Goal: Task Accomplishment & Management: Use online tool/utility

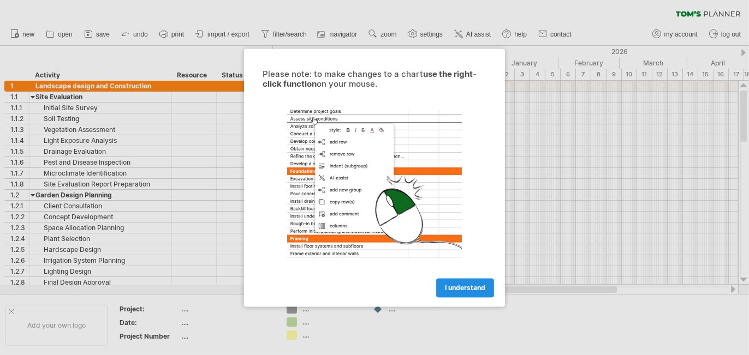
click at [462, 289] on span "I understand" at bounding box center [465, 288] width 40 height 8
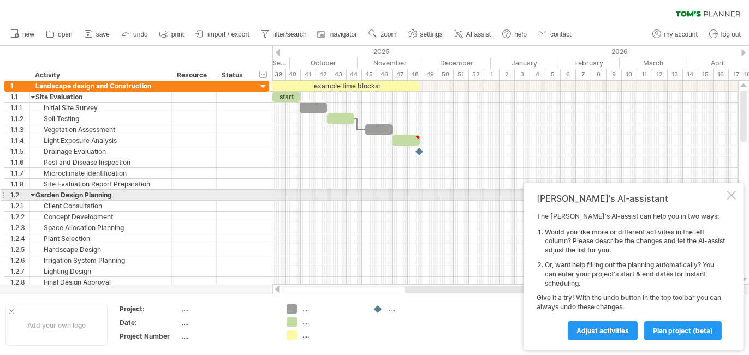
click at [728, 192] on div at bounding box center [731, 195] width 9 height 9
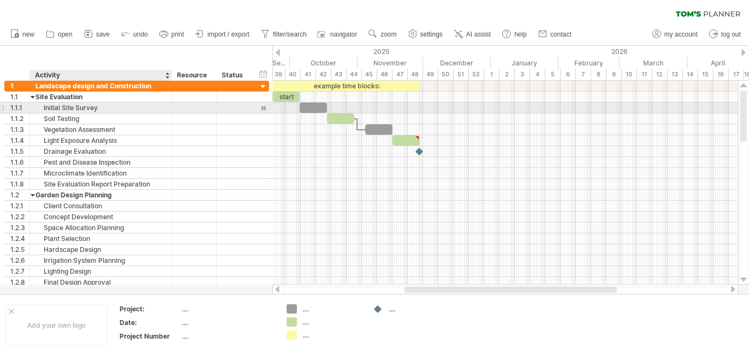
click at [113, 107] on div "Initial Site Survey" at bounding box center [100, 108] width 130 height 10
click at [263, 106] on div at bounding box center [263, 108] width 10 height 11
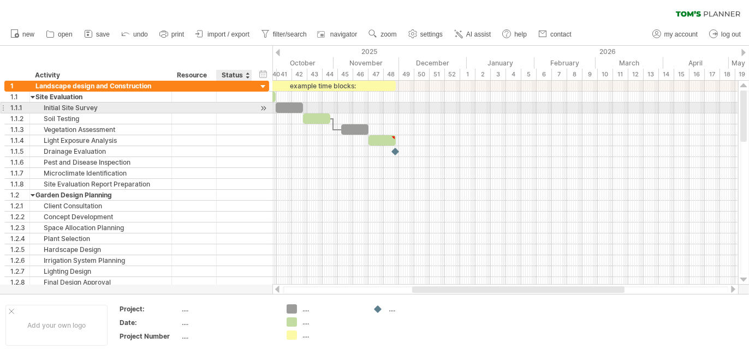
click at [263, 106] on div at bounding box center [263, 108] width 10 height 11
click at [266, 108] on div at bounding box center [263, 108] width 10 height 11
click at [99, 110] on div "Initial Site Survey" at bounding box center [100, 108] width 130 height 10
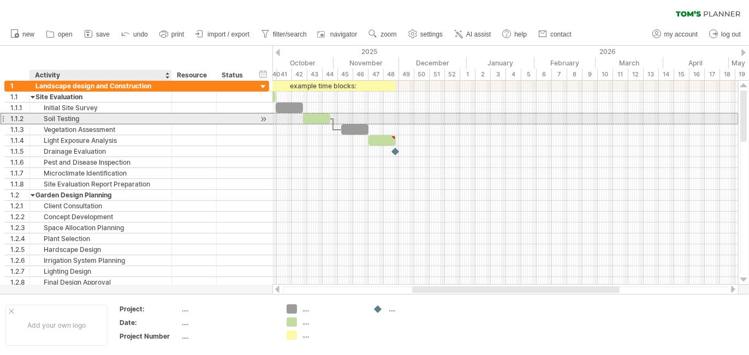
click at [85, 119] on div "Soil Testing" at bounding box center [100, 118] width 130 height 10
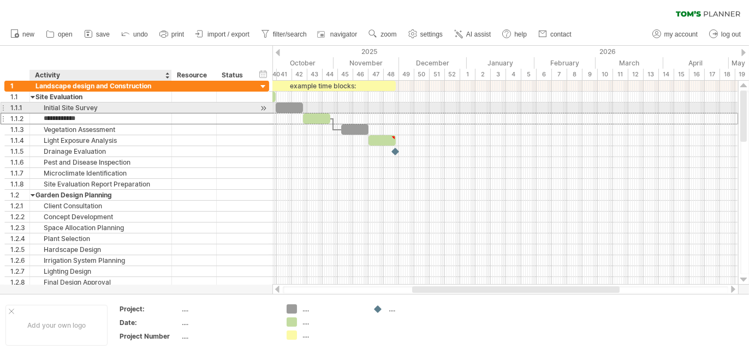
click at [125, 107] on div "Initial Site Survey" at bounding box center [100, 108] width 130 height 10
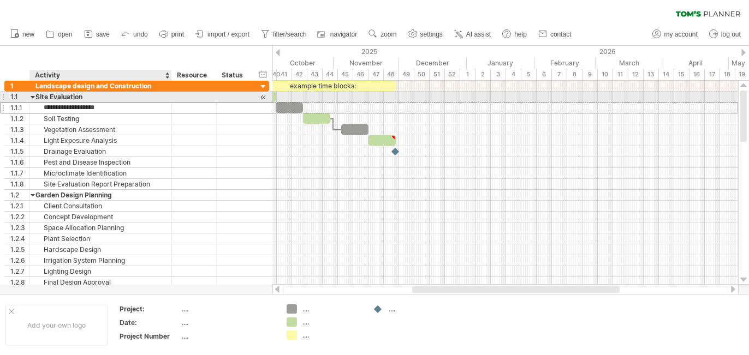
click at [128, 97] on div "Site Evaluation" at bounding box center [100, 97] width 130 height 10
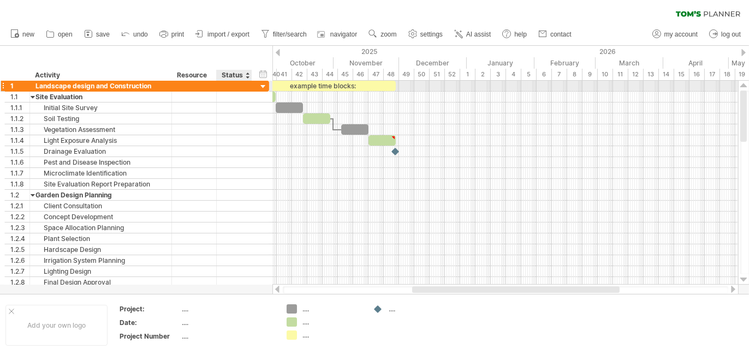
click at [264, 87] on div at bounding box center [263, 87] width 10 height 10
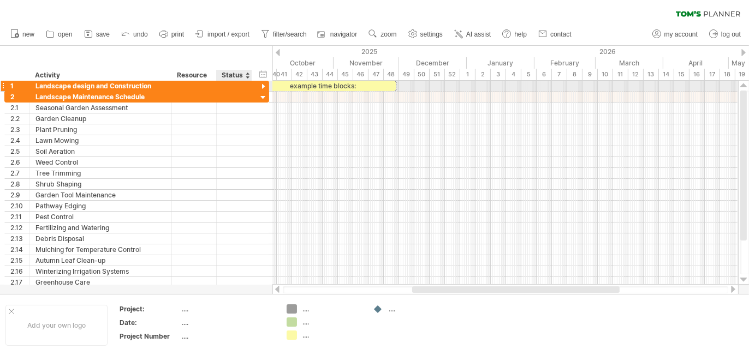
click at [264, 87] on div at bounding box center [263, 87] width 10 height 10
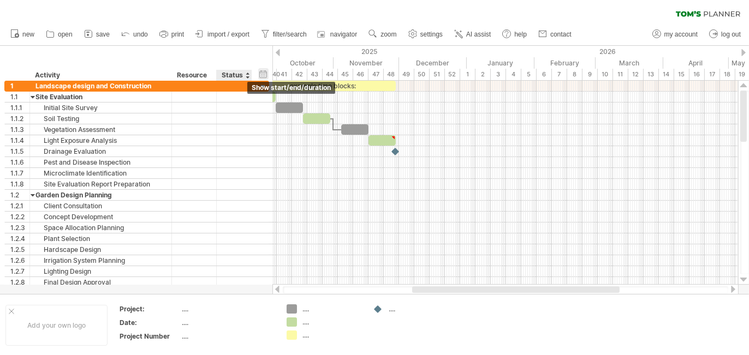
click at [264, 77] on div "hide start/end/duration show start/end/duration" at bounding box center [263, 73] width 10 height 11
